Goal: Transaction & Acquisition: Obtain resource

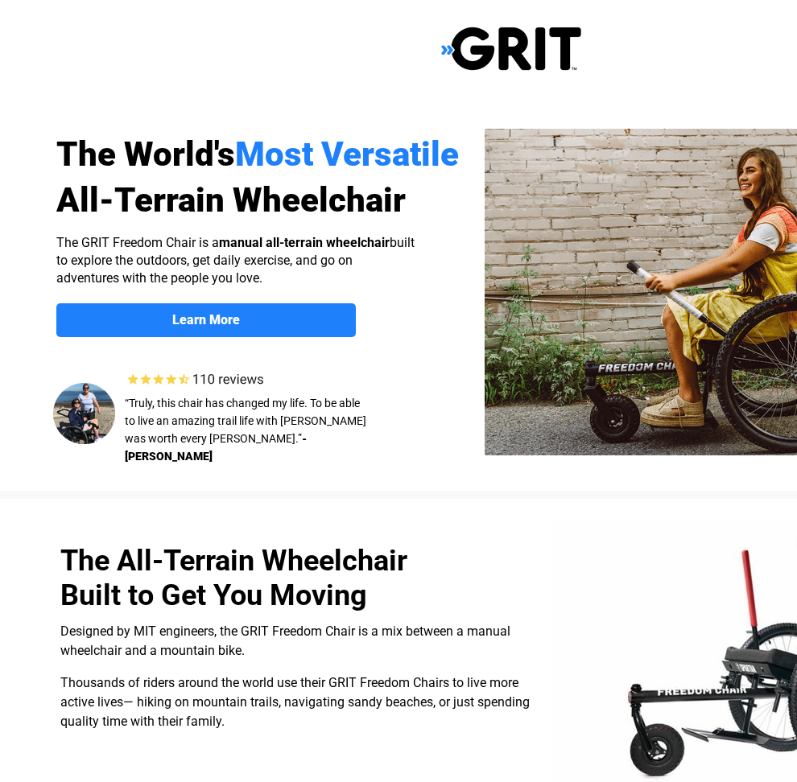
select select "US"
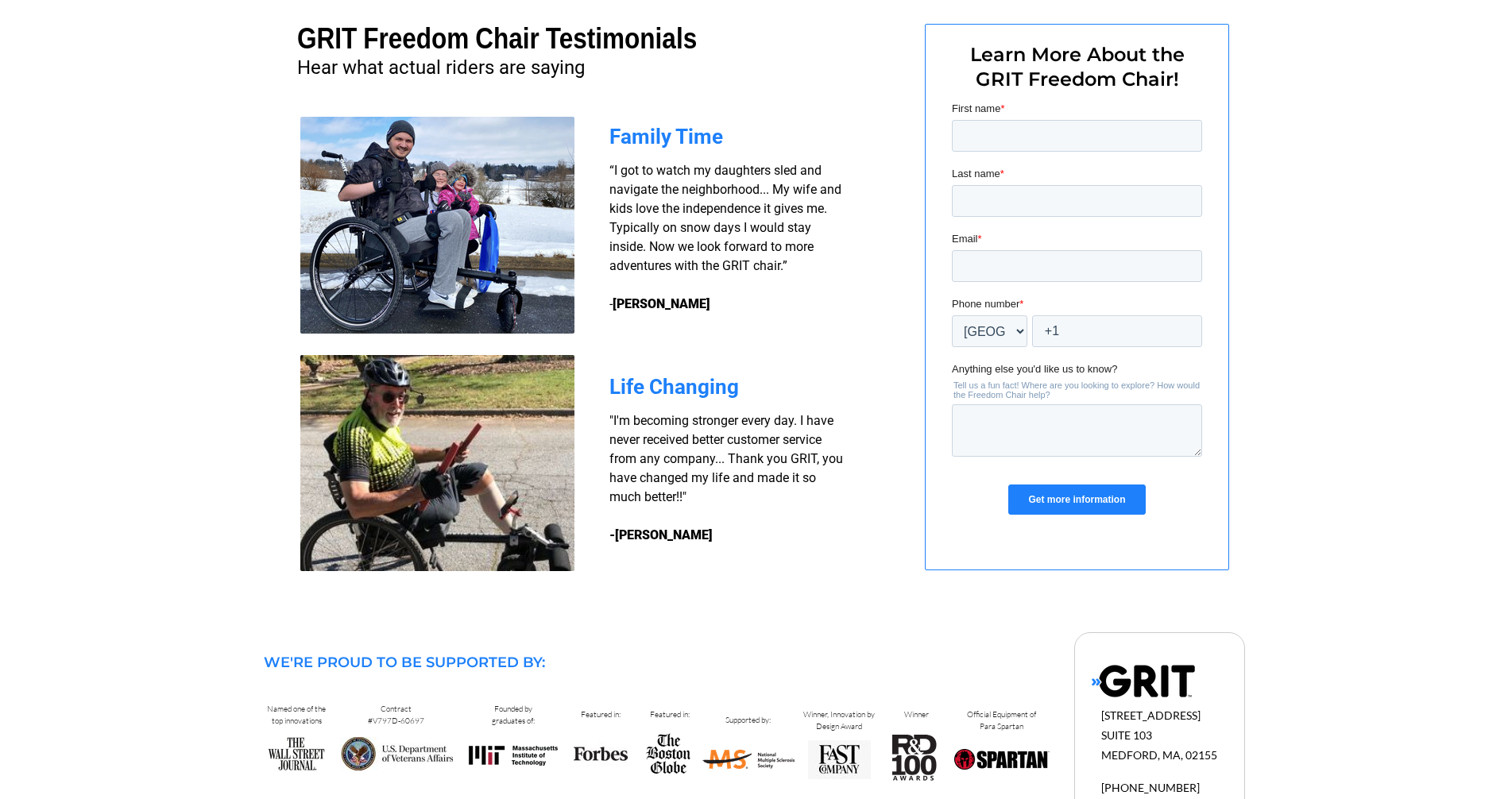
scroll to position [1128, 0]
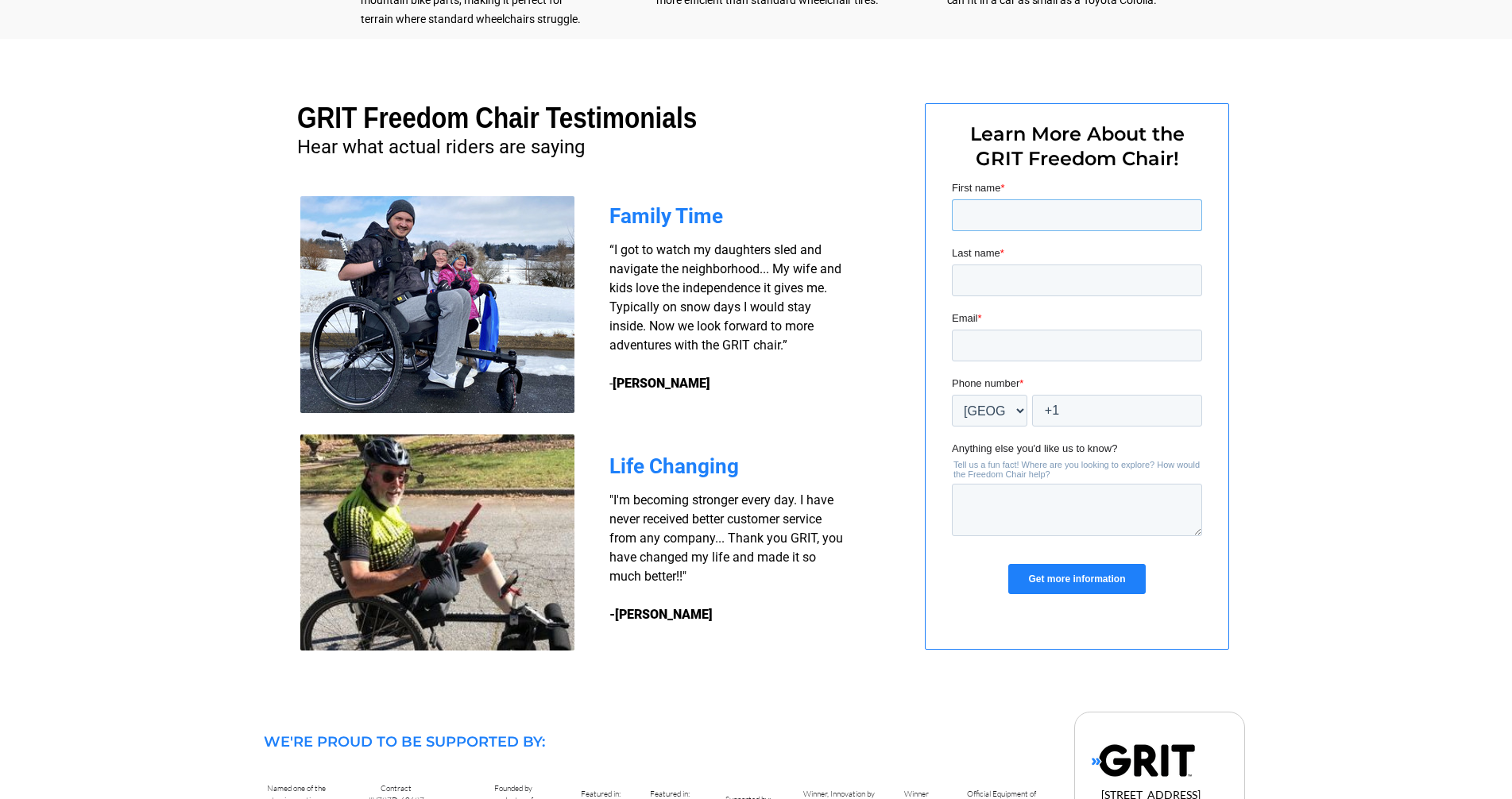
click at [786, 216] on input "First name *" at bounding box center [1076, 215] width 251 height 32
type input "Tony"
click at [786, 279] on input "Last name *" at bounding box center [1076, 280] width 251 height 32
type input "Thomas"
click at [786, 340] on input "Email *" at bounding box center [1076, 345] width 251 height 32
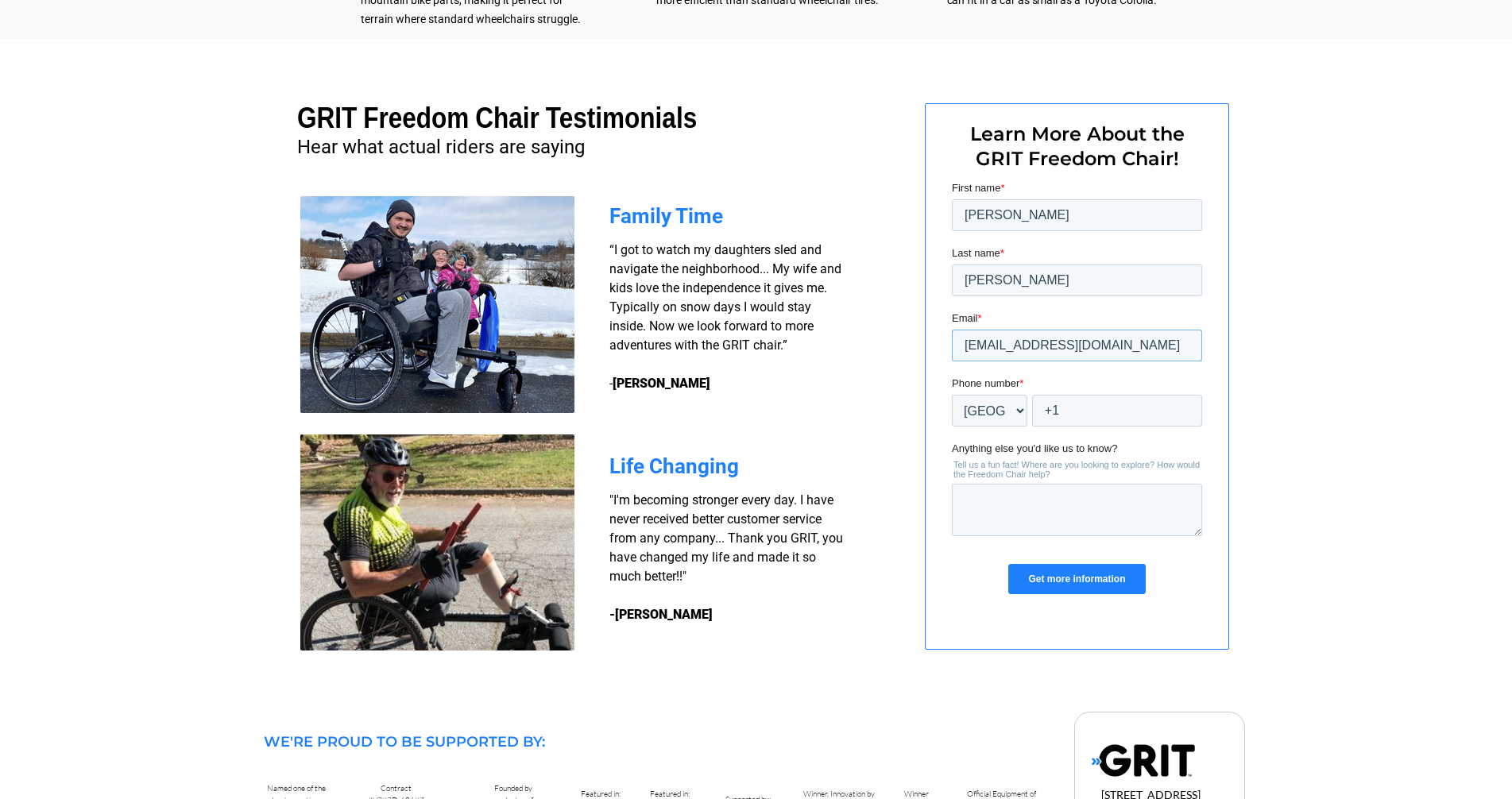
type input "aztsquared@gmail.com"
click at [786, 411] on input "+1" at bounding box center [1116, 410] width 170 height 32
type input "+1 5204064443"
click at [786, 576] on input "Get more information" at bounding box center [1076, 578] width 136 height 31
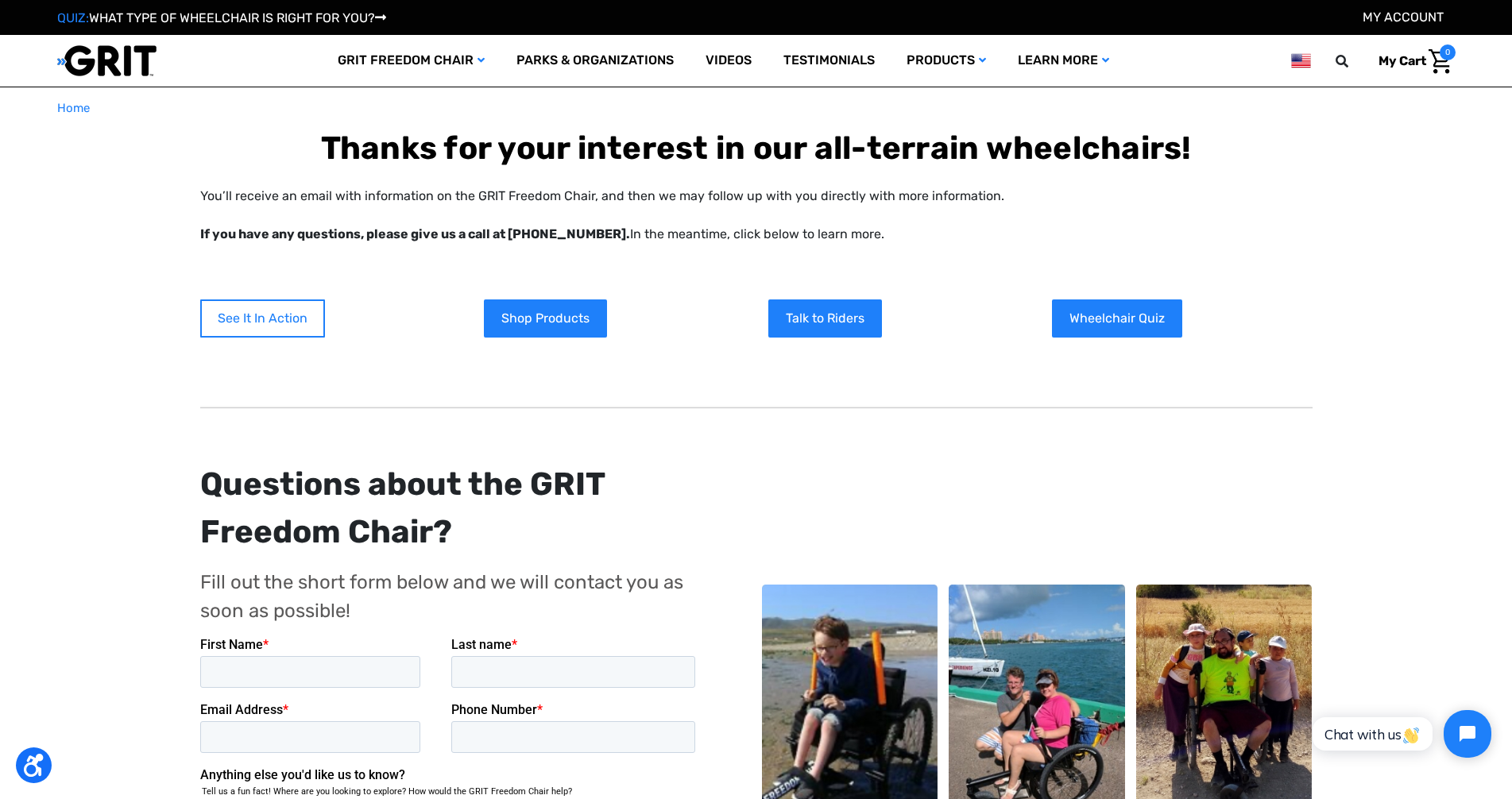
click at [232, 320] on link "See It In Action" at bounding box center [263, 318] width 124 height 38
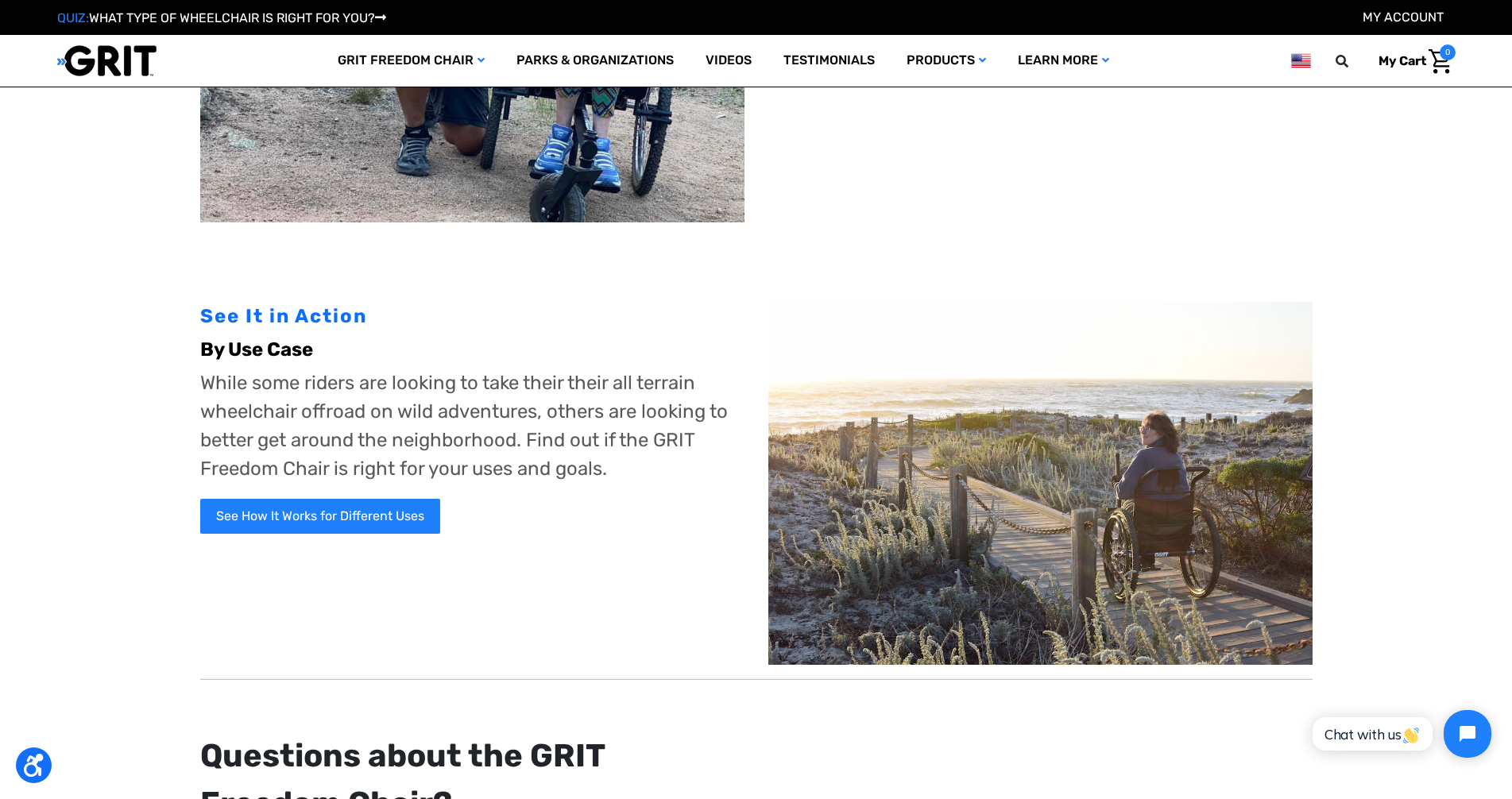
scroll to position [696, 0]
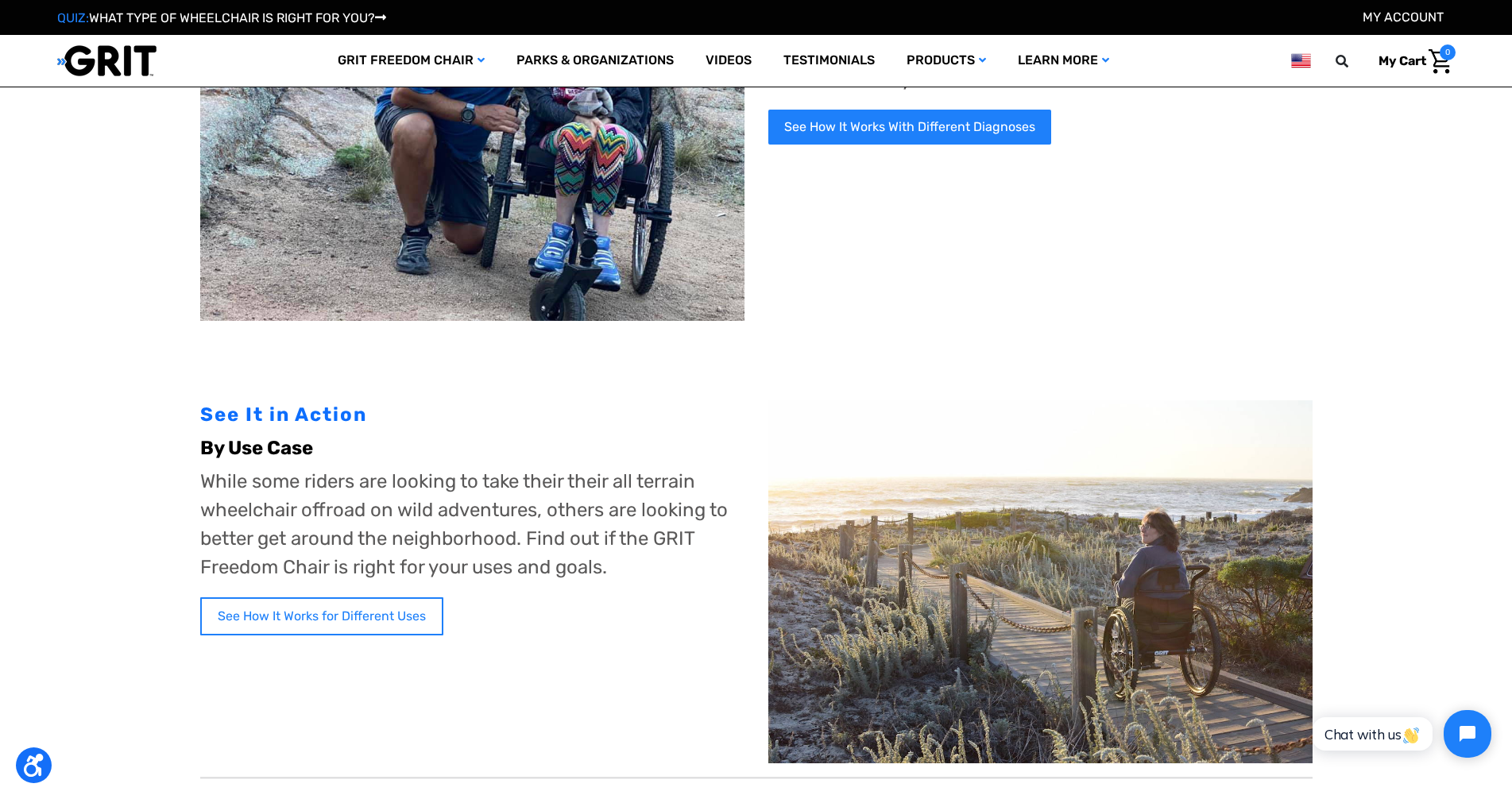
click at [324, 617] on link "See How It Works for Different Uses" at bounding box center [322, 616] width 243 height 38
